Goal: Task Accomplishment & Management: Manage account settings

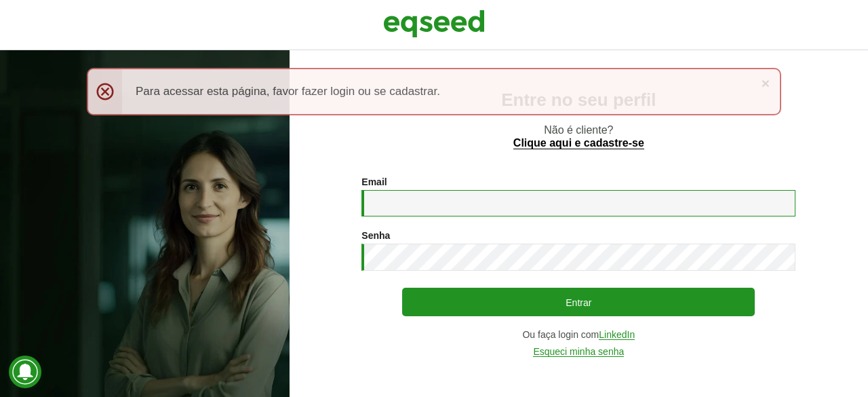
click at [405, 200] on input "Email *" at bounding box center [578, 203] width 434 height 26
type input "**********"
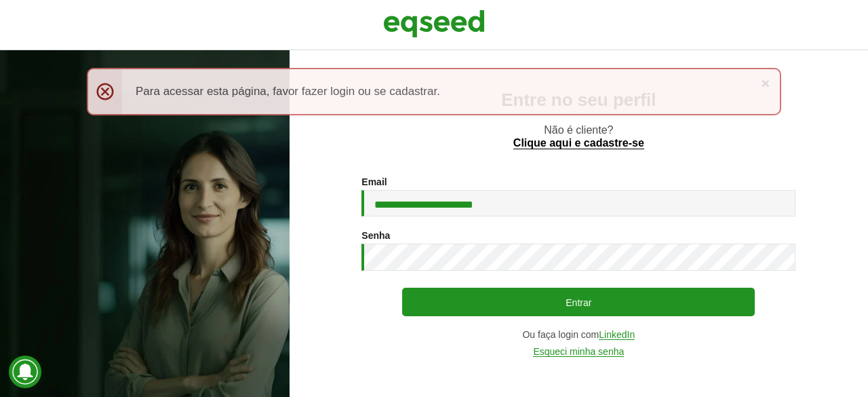
click at [426, 242] on div "Senha * Digite a senha que será usada em conjunto com seu e-mail." at bounding box center [578, 250] width 434 height 41
click at [402, 287] on button "Entrar" at bounding box center [578, 301] width 352 height 28
